Goal: Task Accomplishment & Management: Complete application form

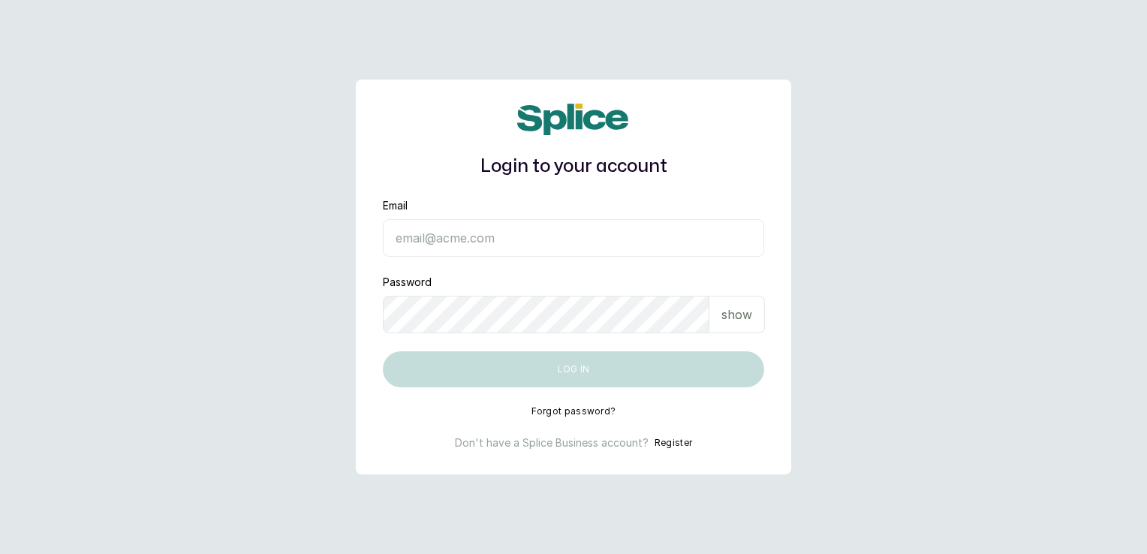
click at [672, 440] on button "Register" at bounding box center [673, 442] width 38 height 15
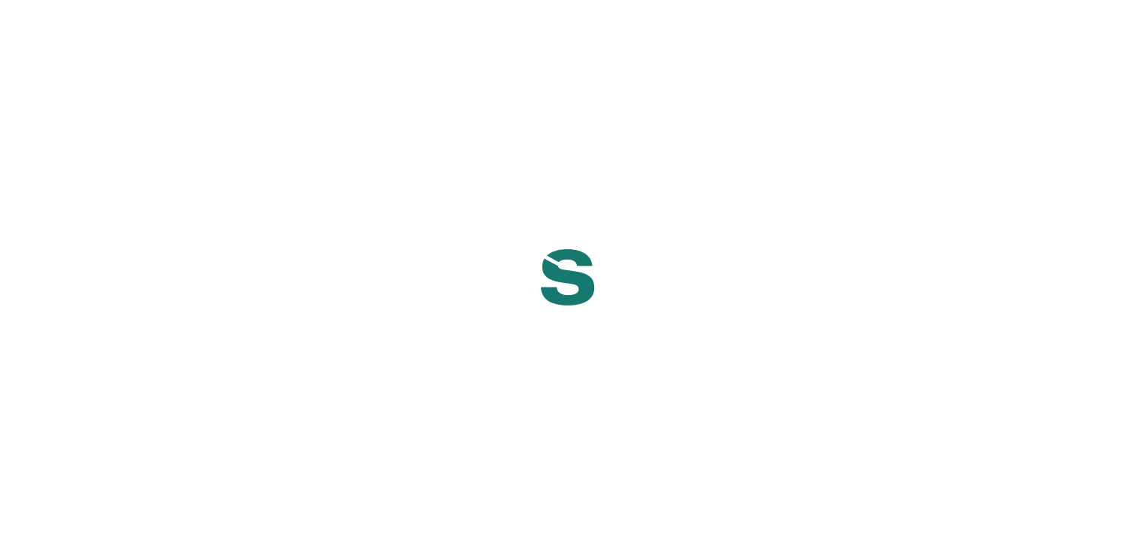
select select "NG"
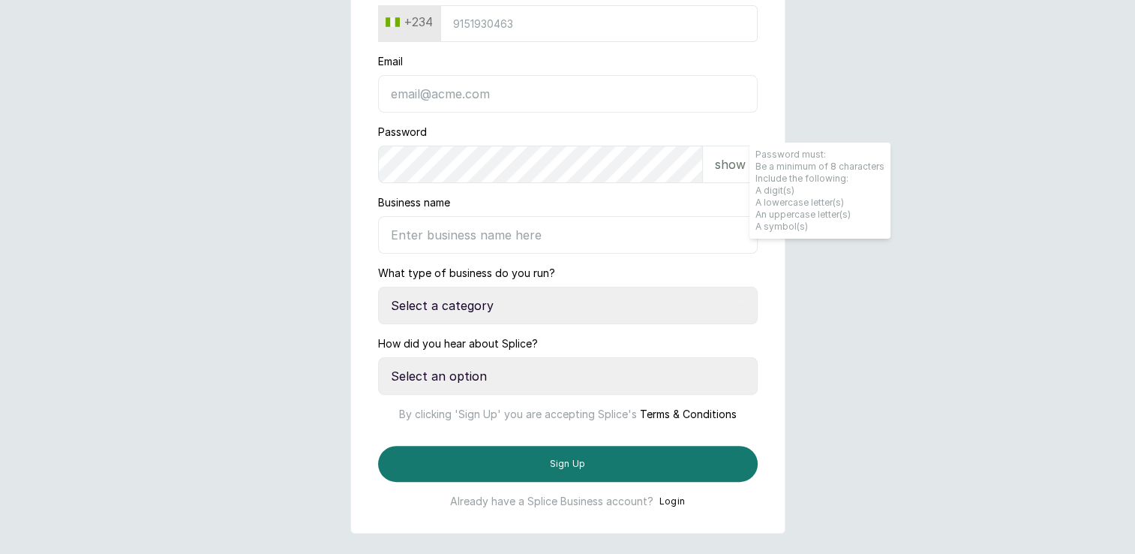
scroll to position [266, 0]
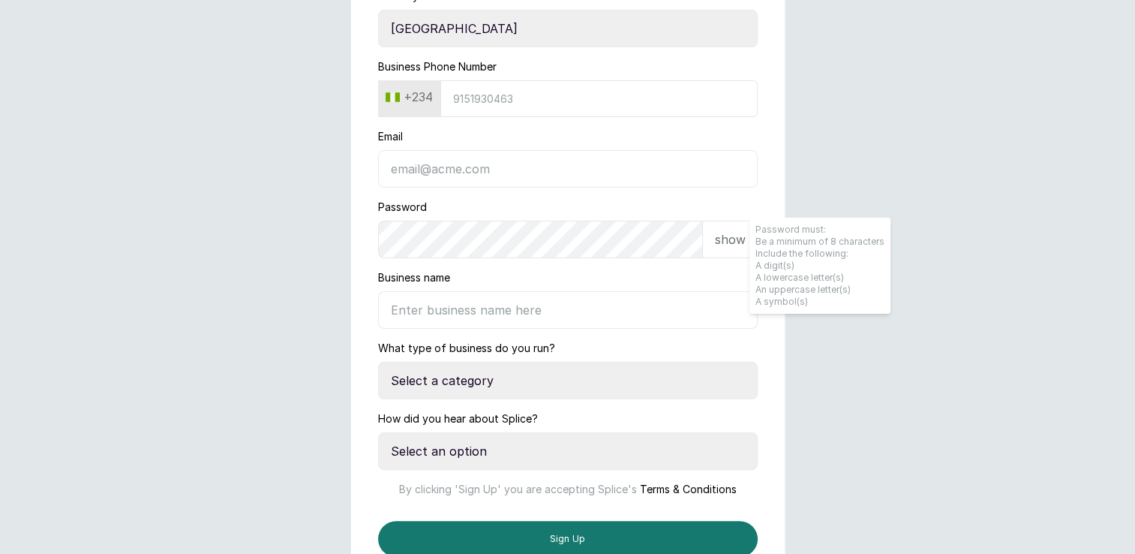
click at [389, 92] on button "+234" at bounding box center [409, 97] width 59 height 24
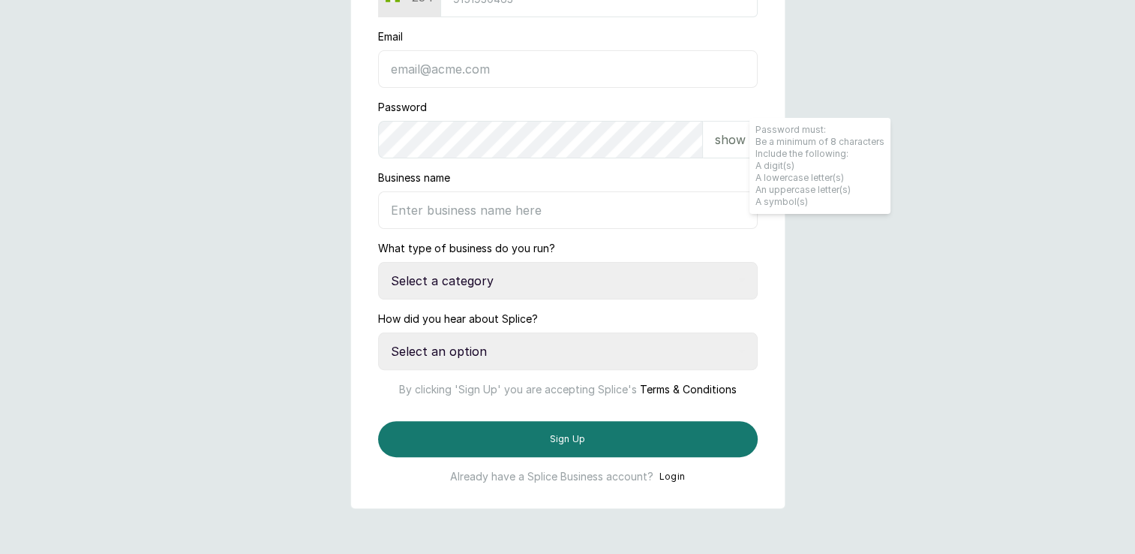
scroll to position [416, 0]
click at [487, 191] on input "Business name" at bounding box center [568, 210] width 380 height 38
click at [492, 262] on select "Select a category I have more than one location I manage a team of beauty profe…" at bounding box center [568, 281] width 380 height 38
click at [1111, 263] on main "Set up your account Let's get you all set up so you can start managing customer…" at bounding box center [567, 94] width 1135 height 920
click at [584, 332] on select "Select an option Google search Instagram Facebook LinkedIn Splice Blog I was re…" at bounding box center [568, 351] width 380 height 38
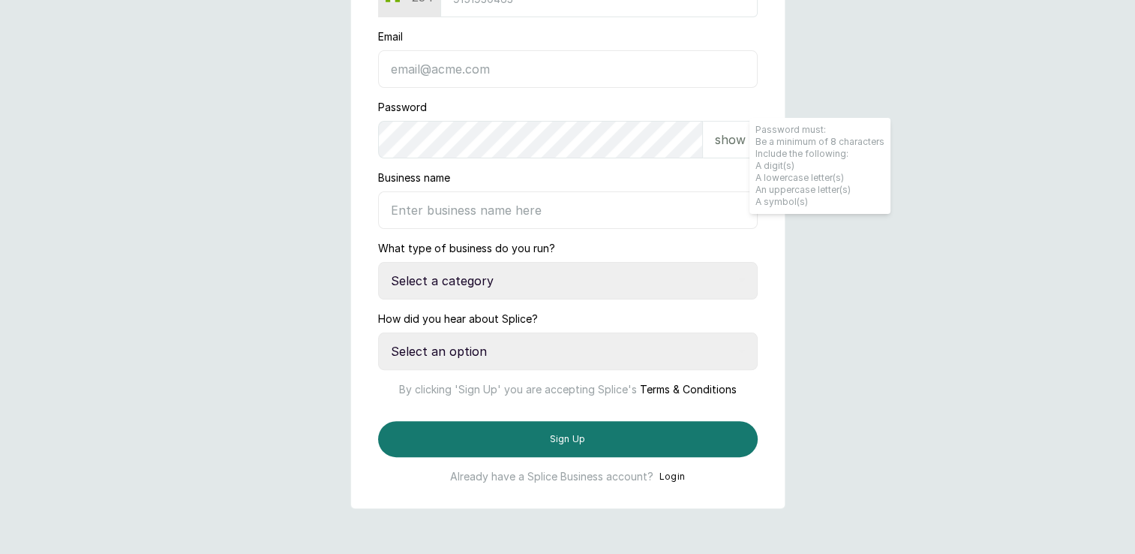
click at [584, 332] on select "Select an option Google search Instagram Facebook LinkedIn Splice Blog I was re…" at bounding box center [568, 351] width 380 height 38
click at [913, 323] on main "Set up your account Let's get you all set up so you can start managing customer…" at bounding box center [567, 94] width 1135 height 920
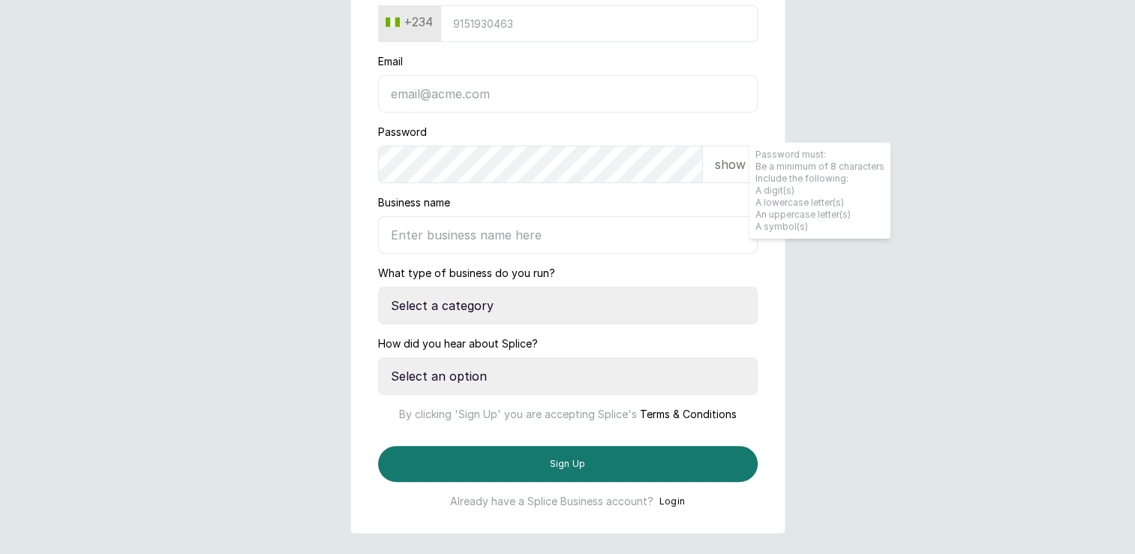
click at [520, 314] on select "Select a category I have more than one location I manage a team of beauty profe…" at bounding box center [568, 306] width 380 height 38
click at [936, 436] on main "Set up your account Let's get you all set up so you can start managing customer…" at bounding box center [567, 119] width 1135 height 920
